Goal: Task Accomplishment & Management: Use online tool/utility

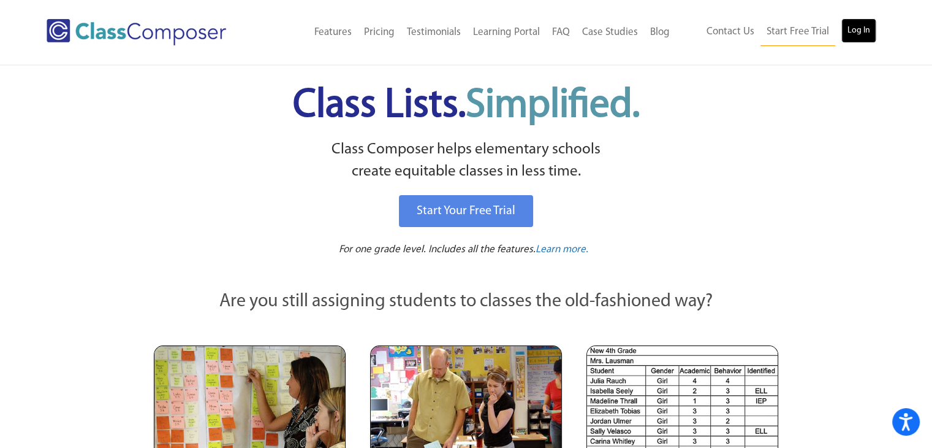
click at [853, 25] on link "Log In" at bounding box center [859, 30] width 35 height 25
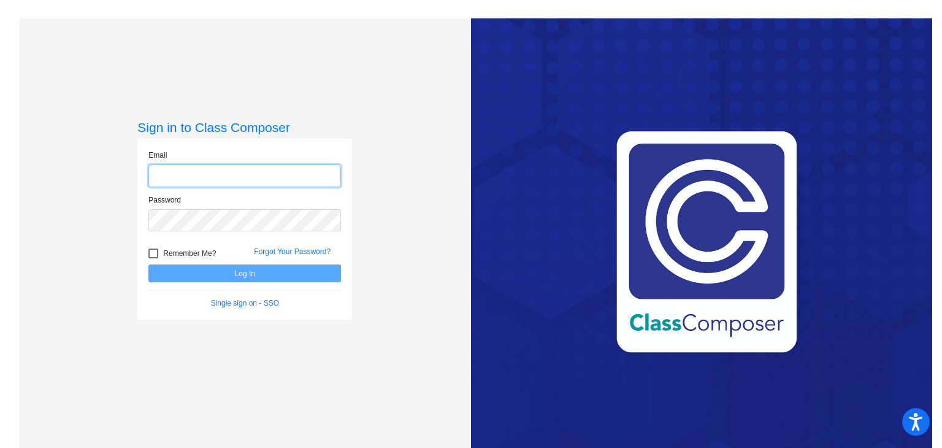
type input "[EMAIL_ADDRESS][DOMAIN_NAME]"
click at [235, 277] on button "Log In" at bounding box center [244, 273] width 193 height 18
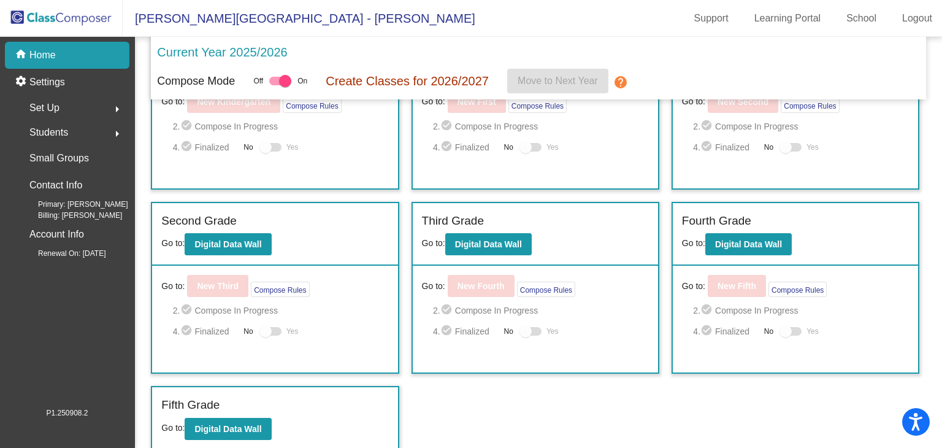
scroll to position [89, 0]
click at [213, 424] on b "Digital Data Wall" at bounding box center [227, 429] width 67 height 10
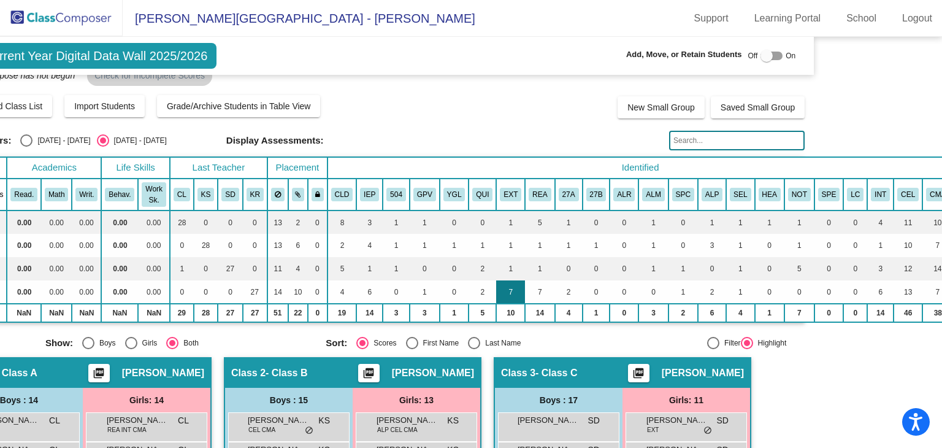
scroll to position [19, 0]
